Goal: Book appointment/travel/reservation

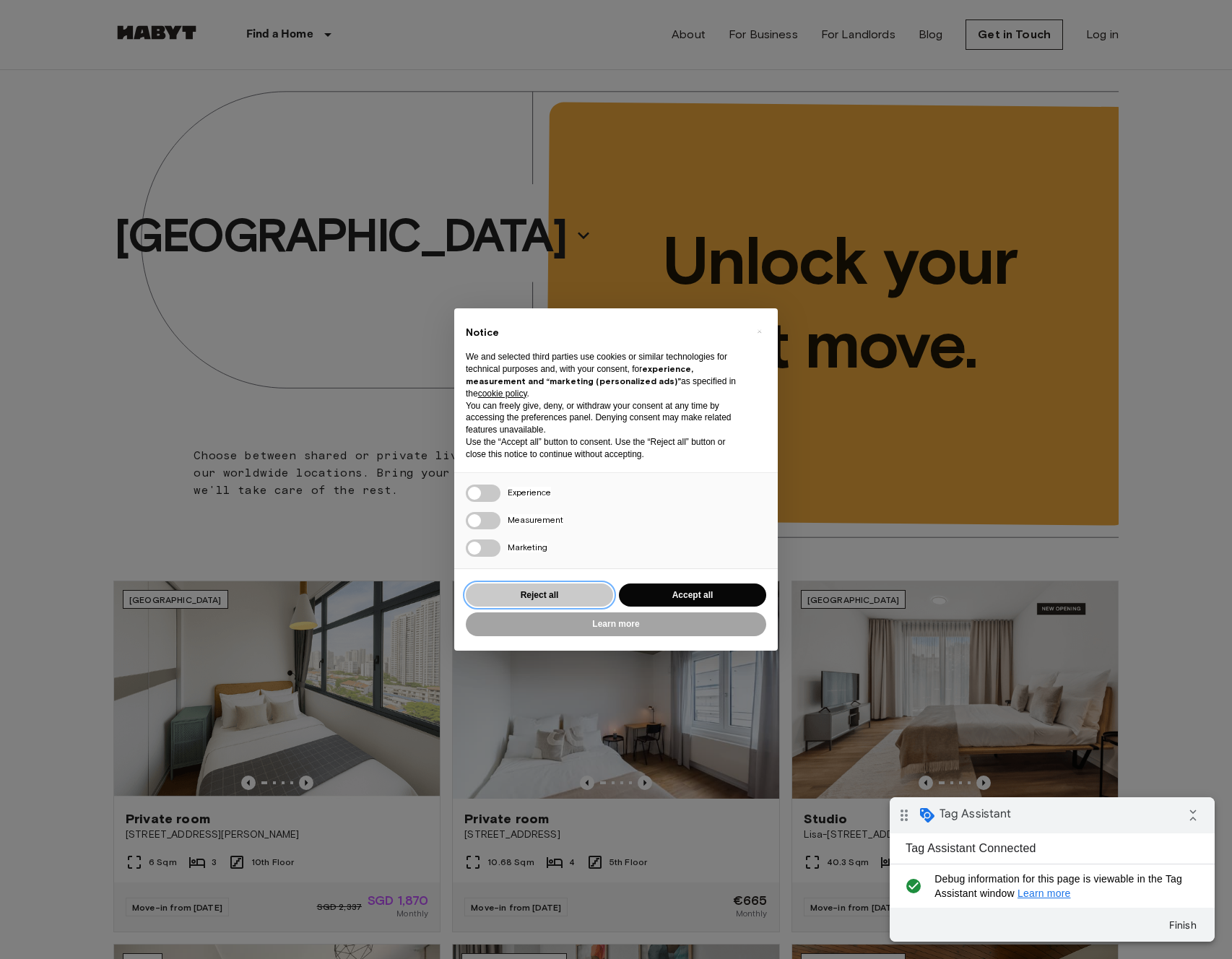
click at [554, 592] on button "Reject all" at bounding box center [539, 596] width 147 height 24
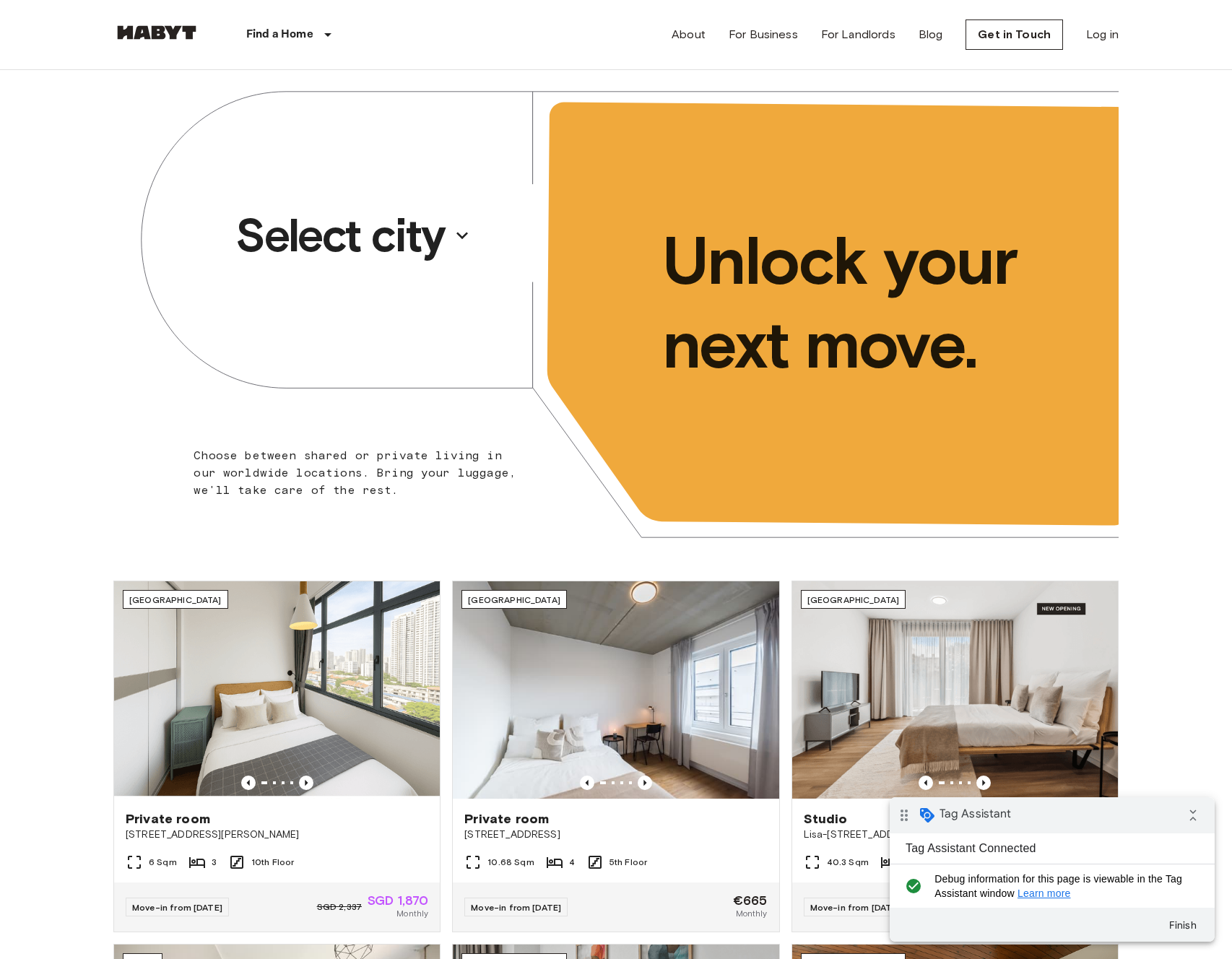
click at [422, 231] on p "Select city" at bounding box center [340, 235] width 210 height 58
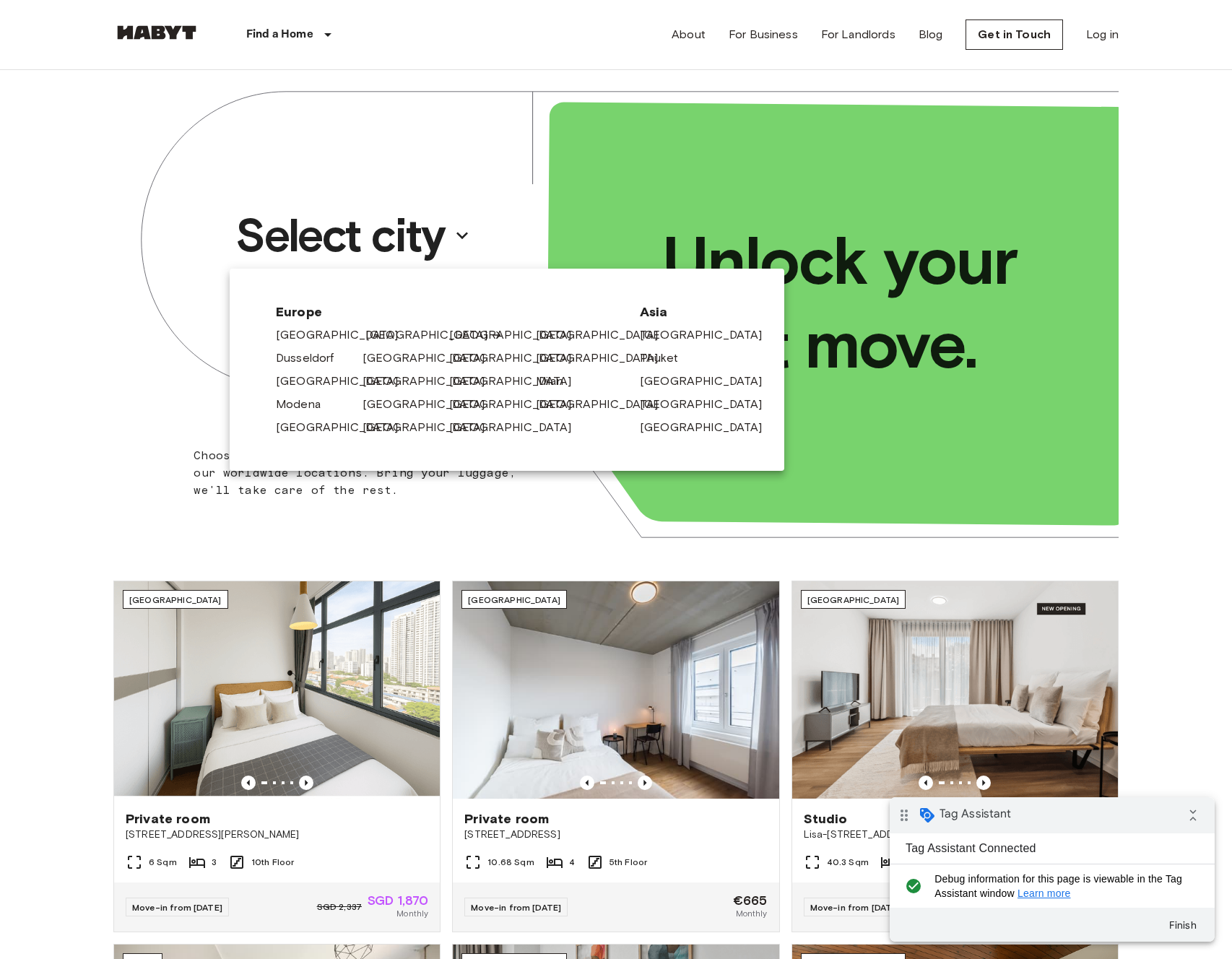
click at [374, 328] on link "[GEOGRAPHIC_DATA]" at bounding box center [434, 335] width 137 height 17
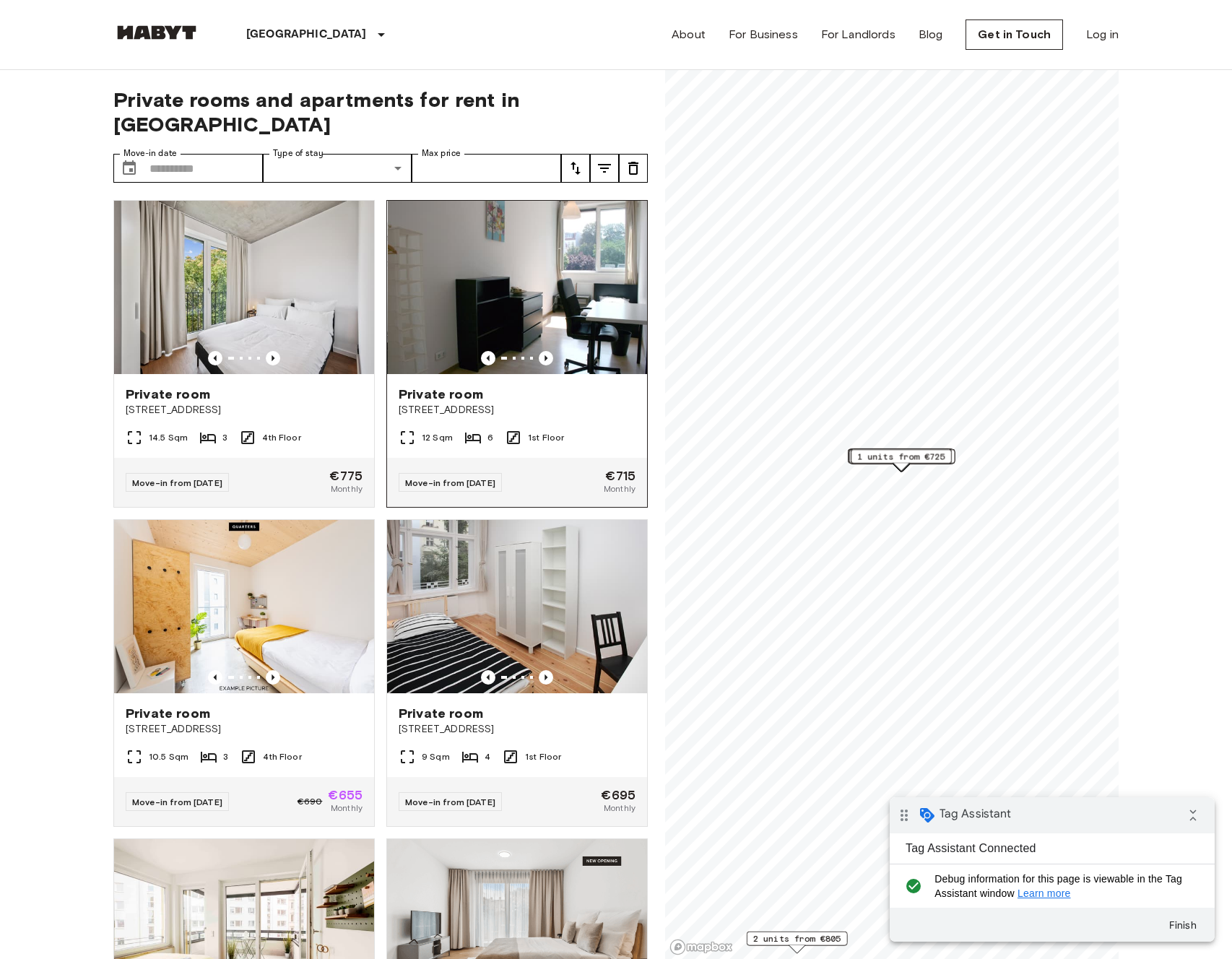
click at [466, 236] on img at bounding box center [518, 287] width 260 height 173
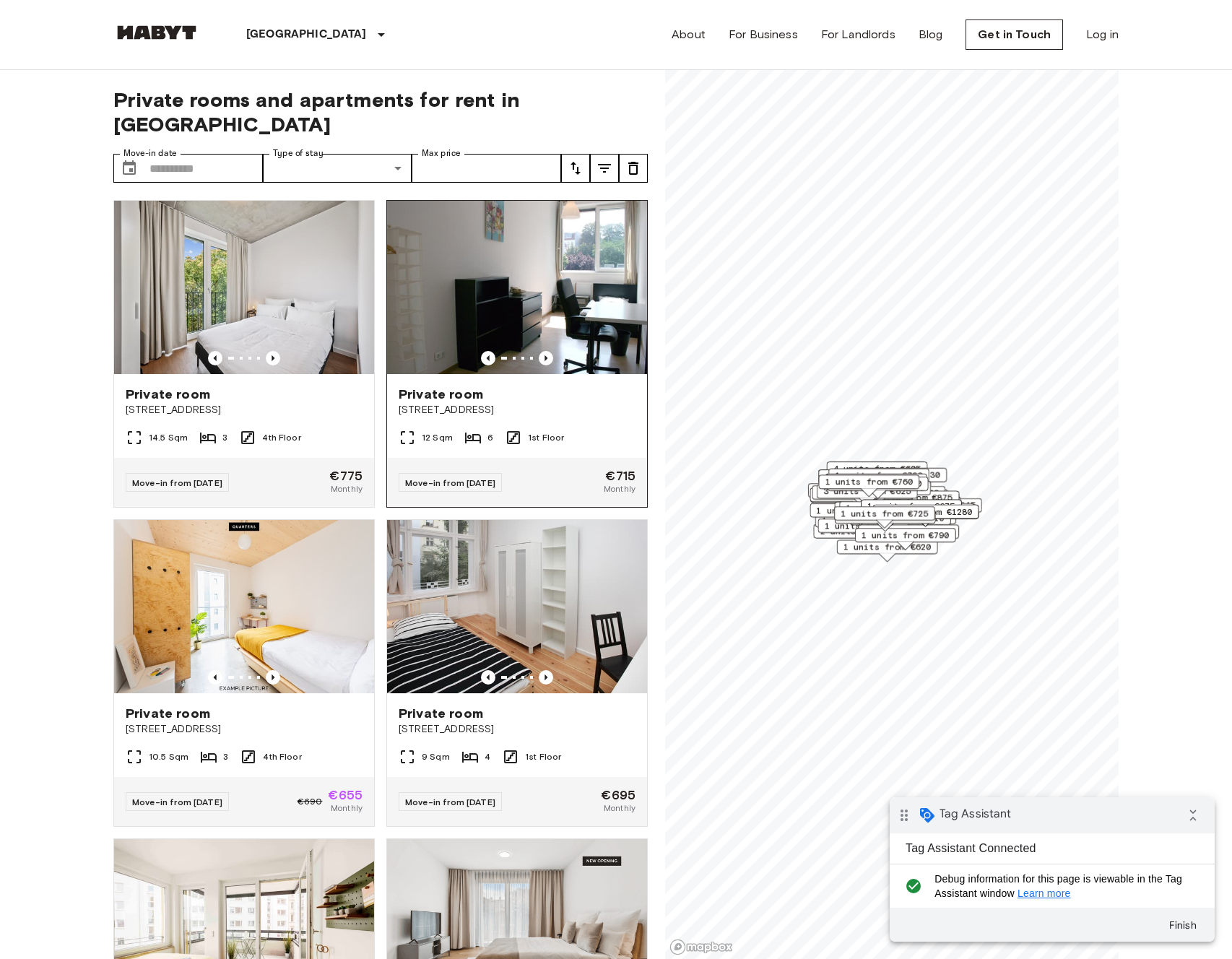
click at [466, 251] on img at bounding box center [517, 287] width 260 height 173
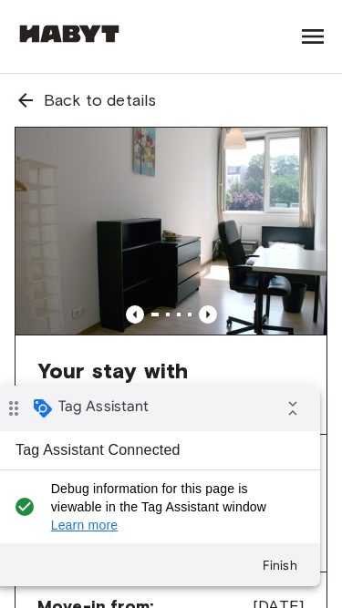
click at [297, 405] on icon "collapse_all" at bounding box center [293, 408] width 36 height 36
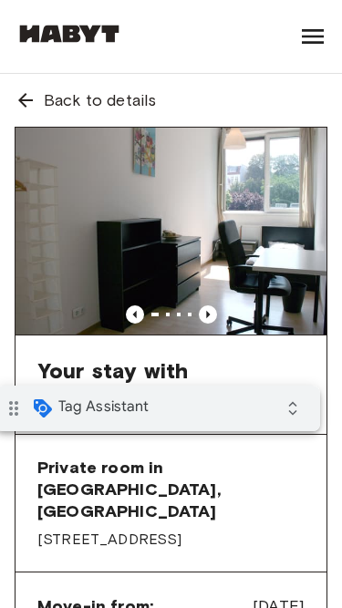
click at [31, 99] on icon at bounding box center [25, 100] width 15 height 15
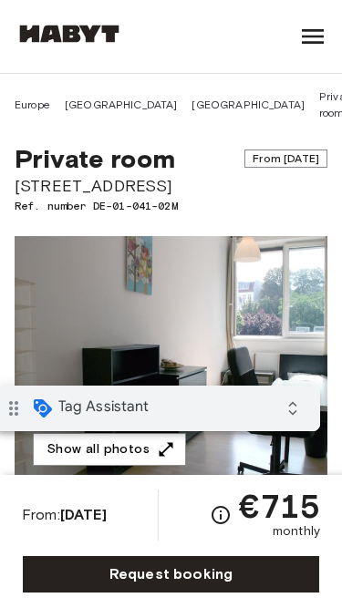
click at [192, 582] on link "Request booking" at bounding box center [171, 574] width 298 height 38
